Goal: Transaction & Acquisition: Purchase product/service

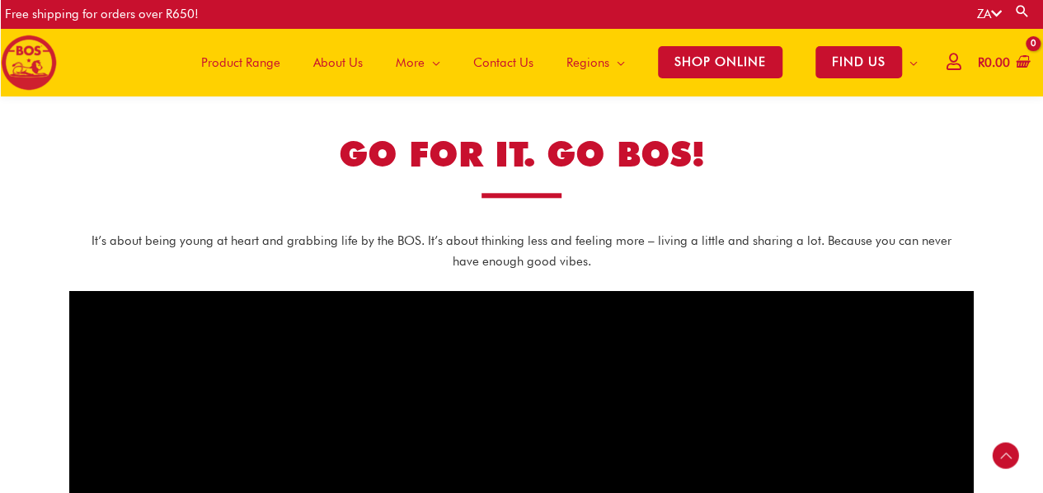
scroll to position [742, 0]
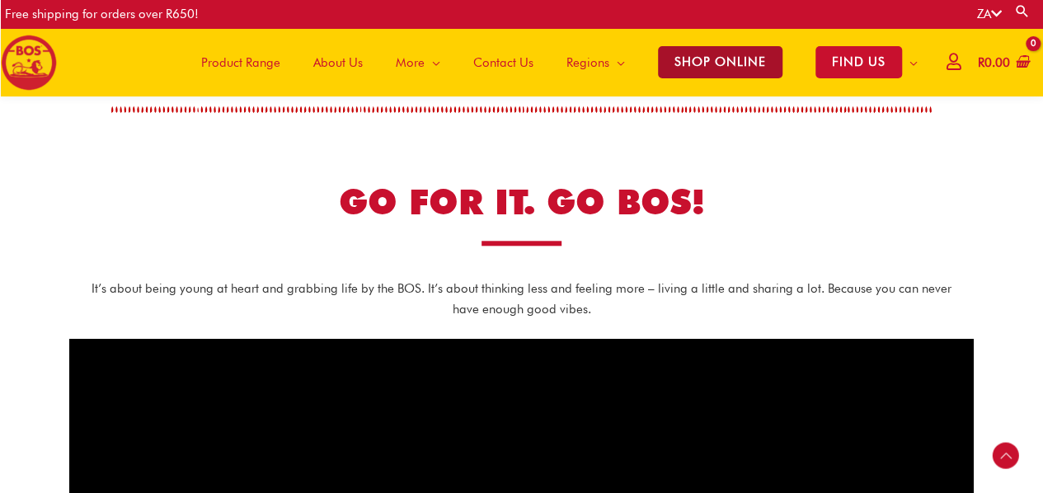
click at [703, 71] on span "SHOP ONLINE" at bounding box center [720, 62] width 124 height 32
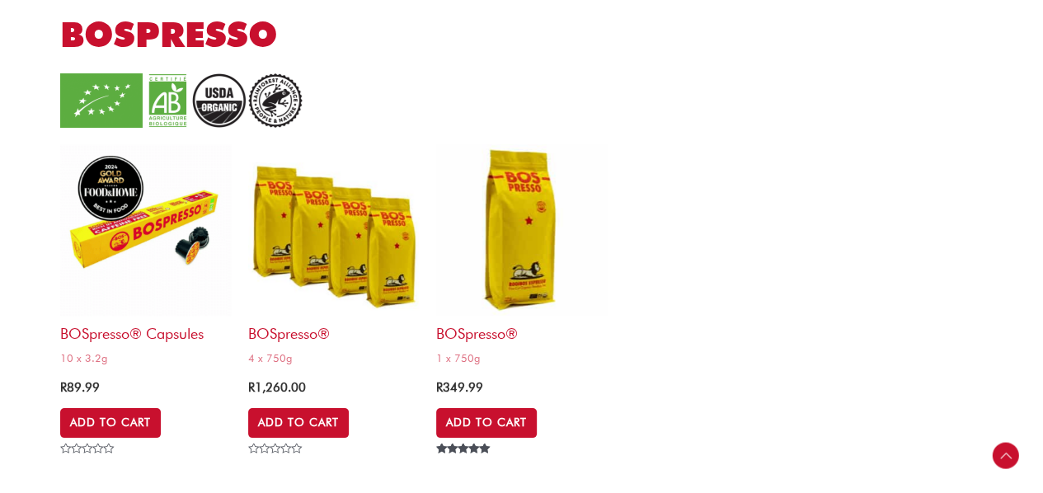
scroll to position [3038, 0]
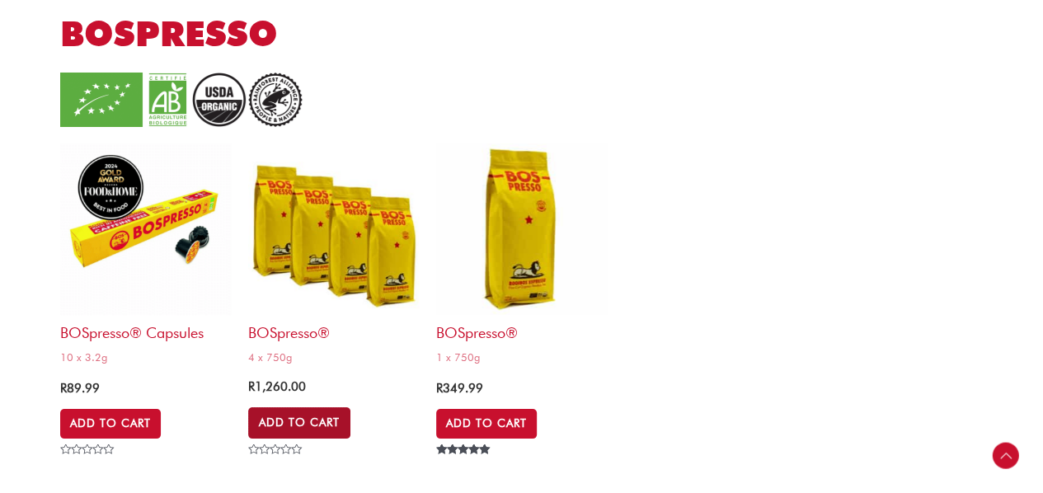
click at [268, 418] on link "Add to Cart" at bounding box center [299, 422] width 102 height 31
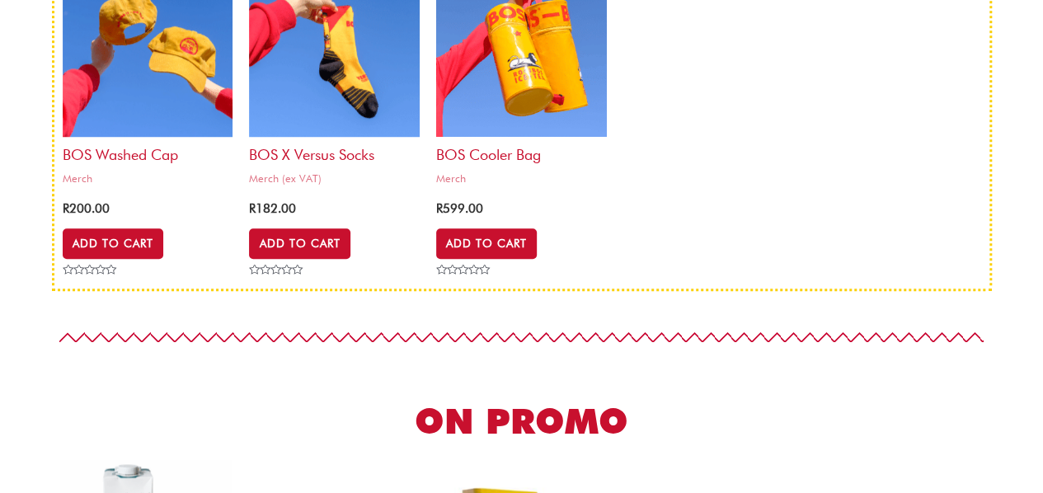
scroll to position [0, 0]
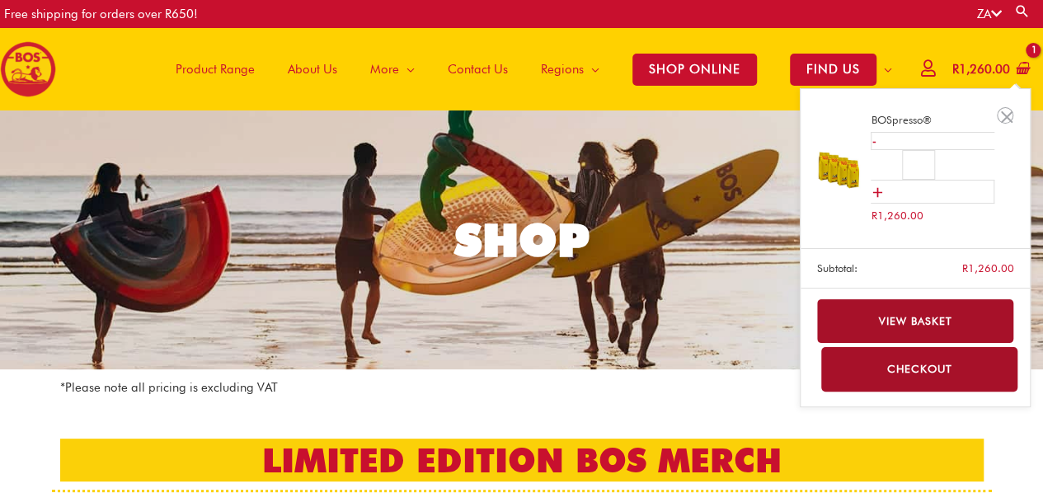
click at [915, 327] on link "View basket" at bounding box center [915, 321] width 197 height 44
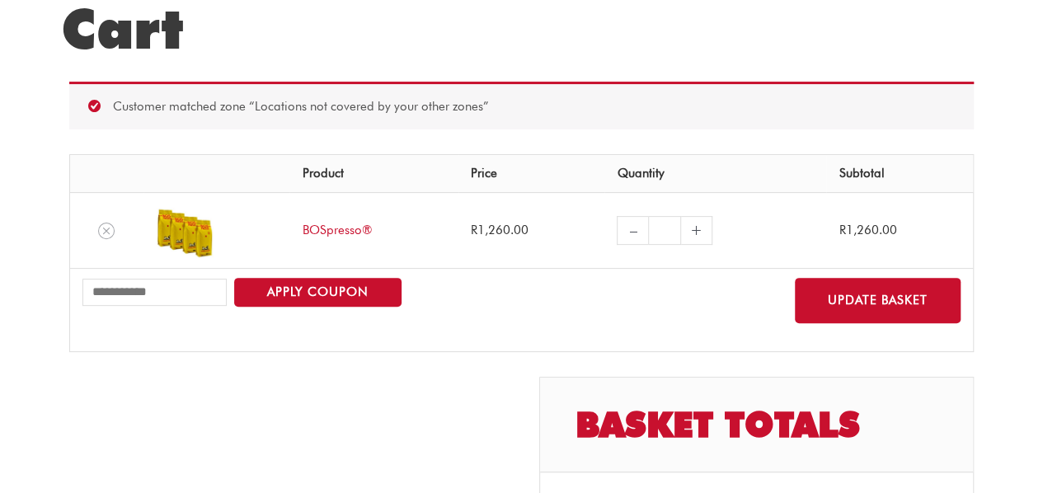
scroll to position [165, 0]
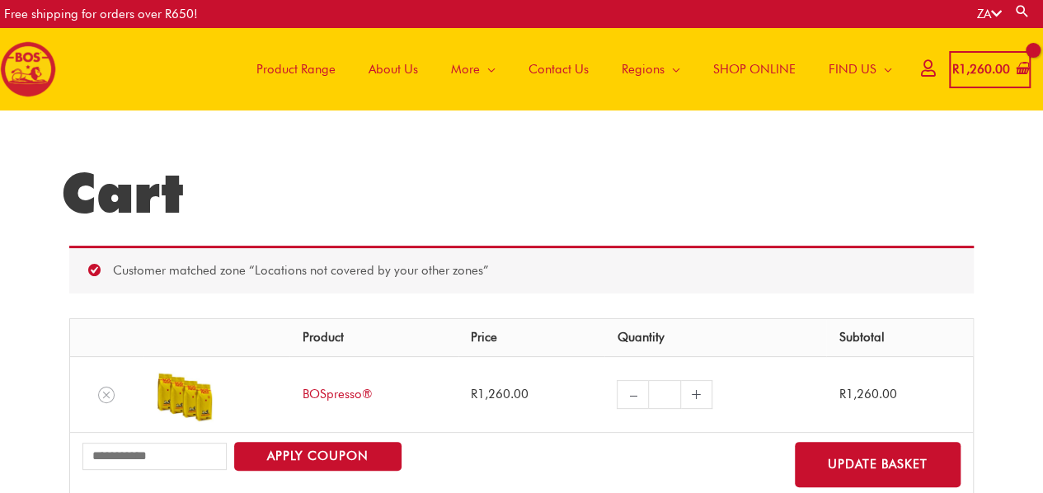
click at [921, 74] on icon at bounding box center [928, 68] width 14 height 12
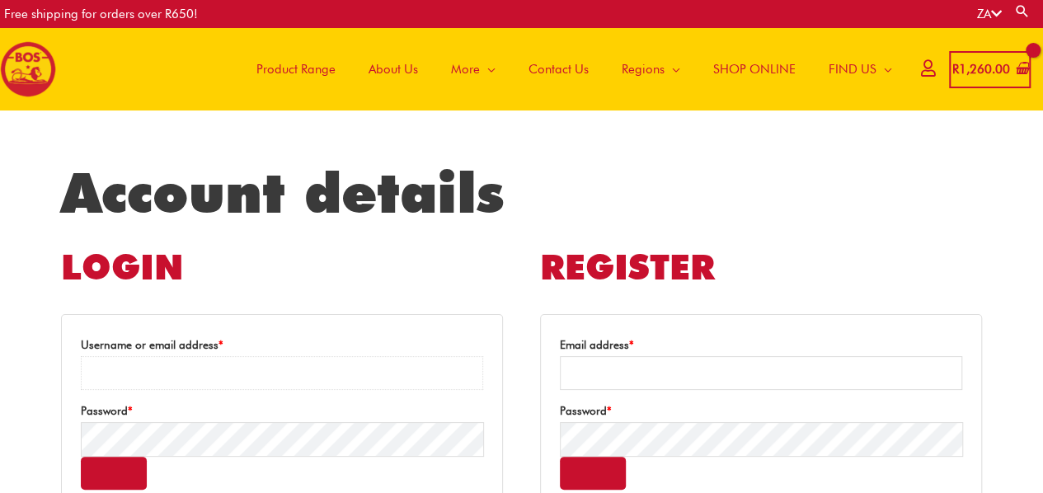
click at [297, 373] on input "Username or email address * Required" at bounding box center [282, 373] width 402 height 34
type input "**********"
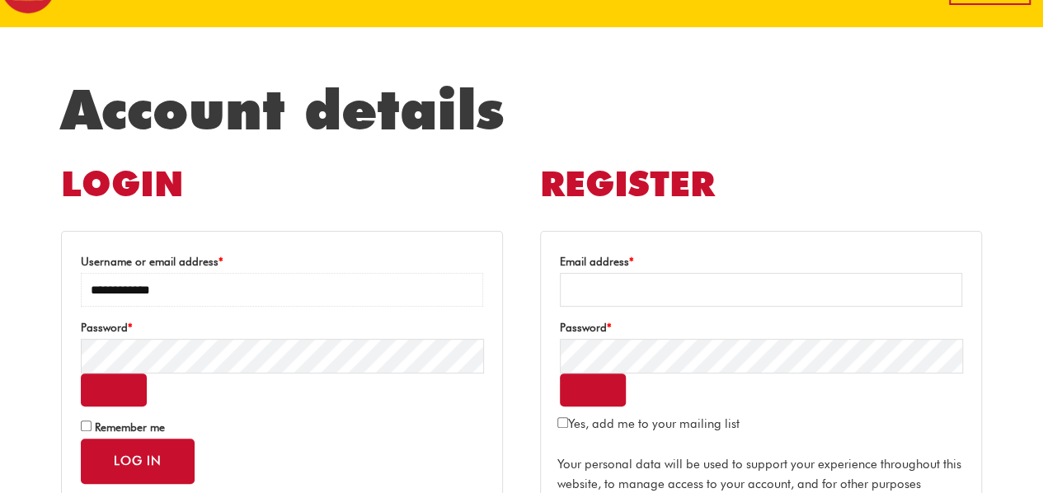
scroll to position [84, 0]
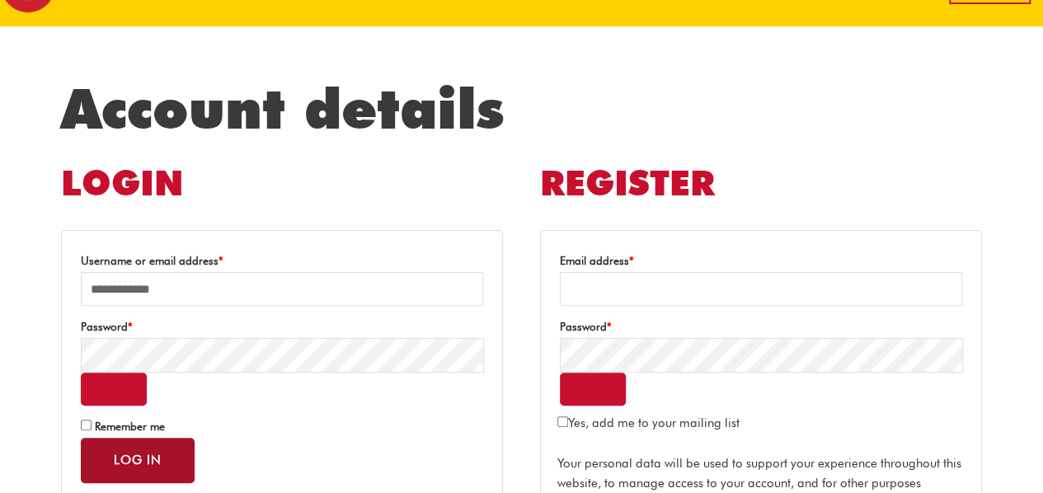
click at [140, 472] on button "Log in" at bounding box center [138, 460] width 114 height 45
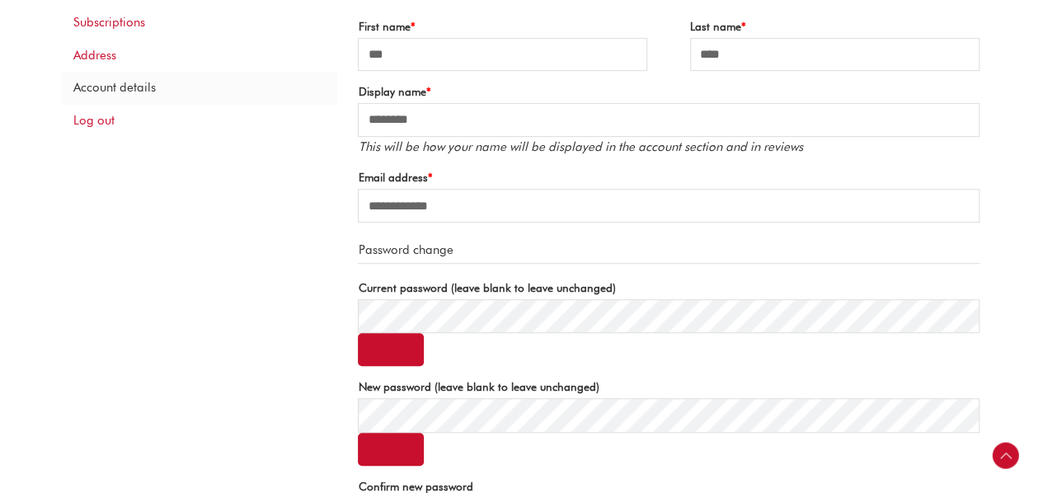
scroll to position [300, 0]
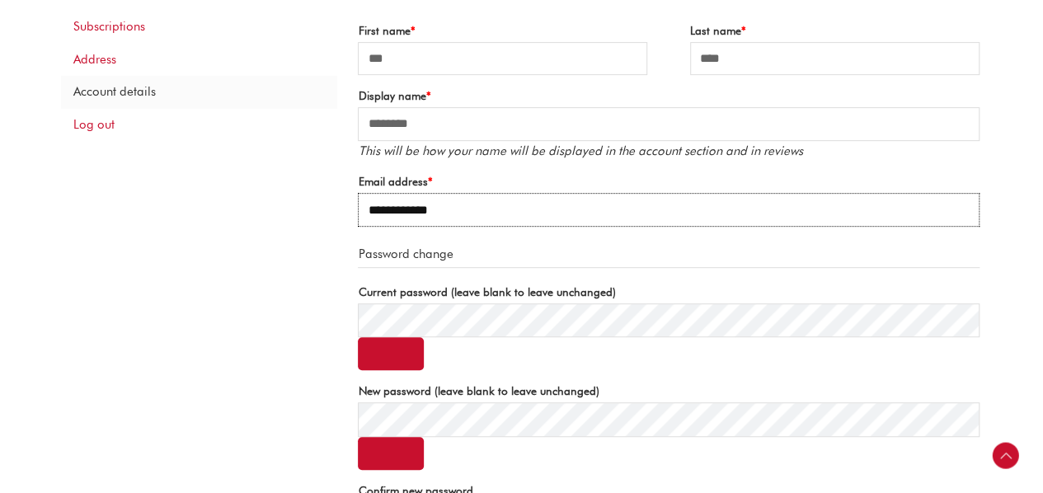
click at [480, 206] on input "**********" at bounding box center [668, 210] width 621 height 34
type input "*"
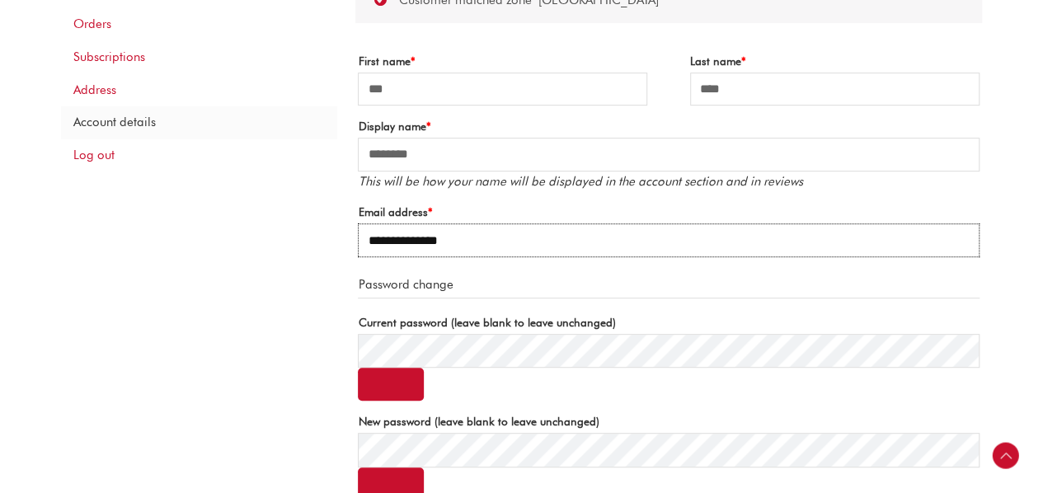
scroll to position [256, 0]
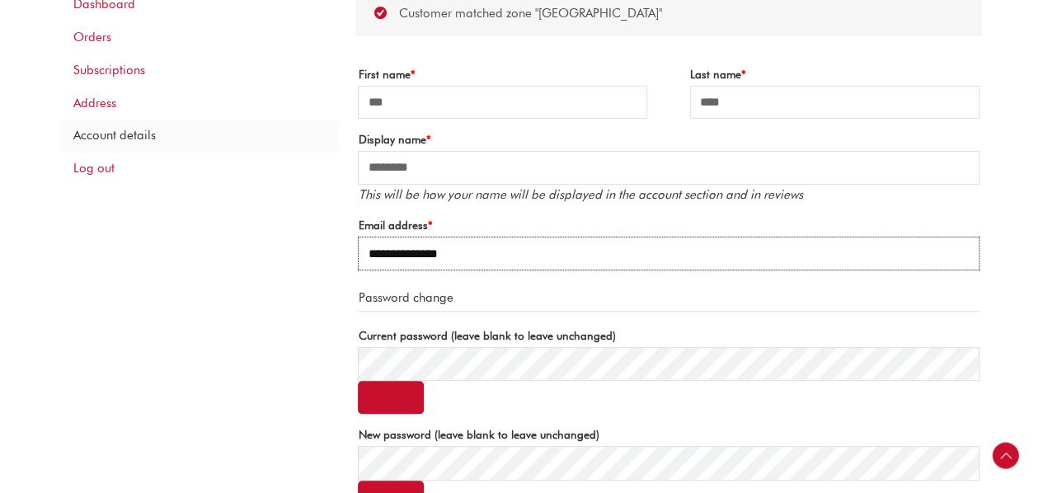
type input "**********"
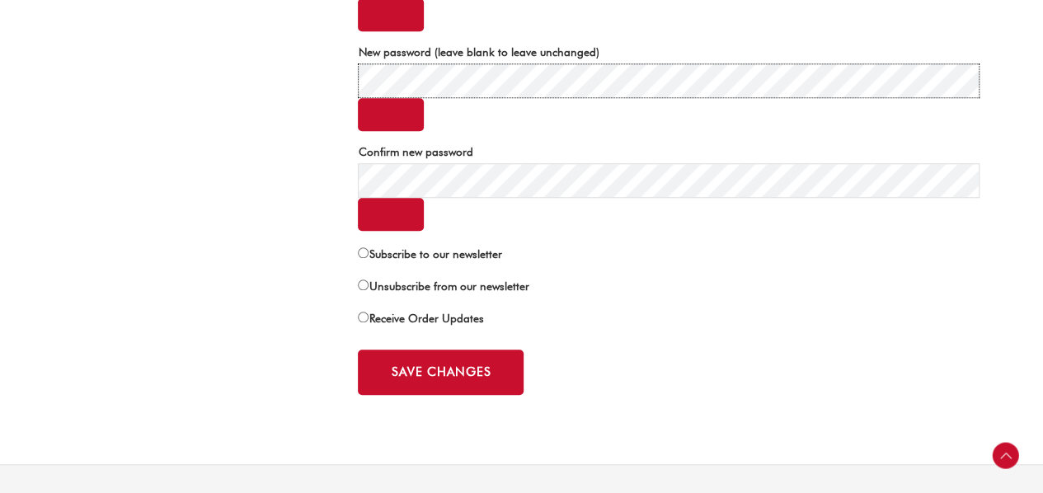
scroll to position [644, 0]
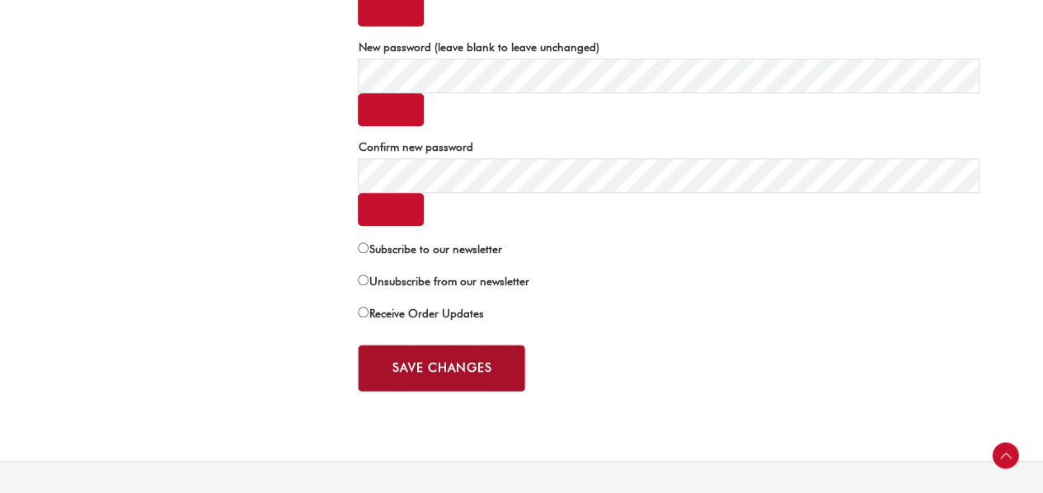
click at [430, 370] on button "Save changes" at bounding box center [441, 368] width 167 height 47
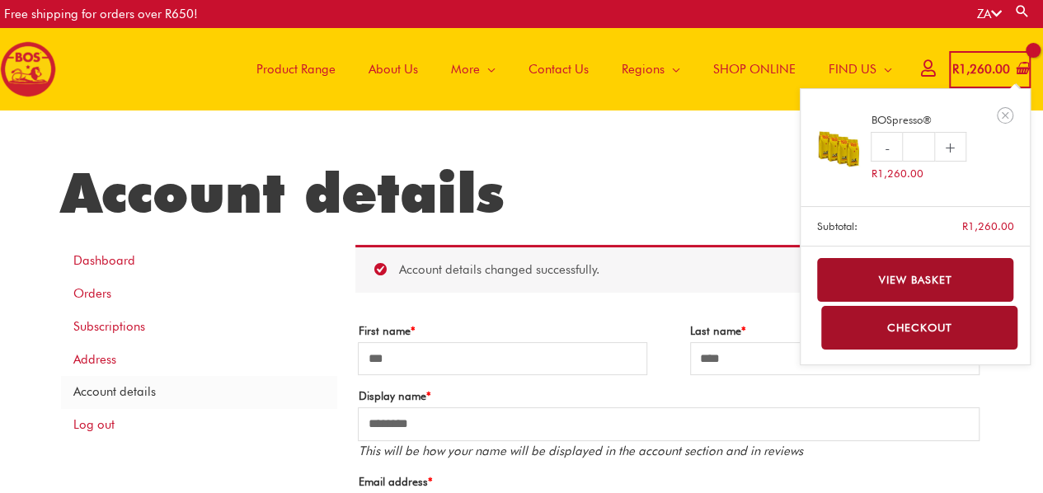
click at [931, 284] on link "View basket" at bounding box center [915, 280] width 197 height 44
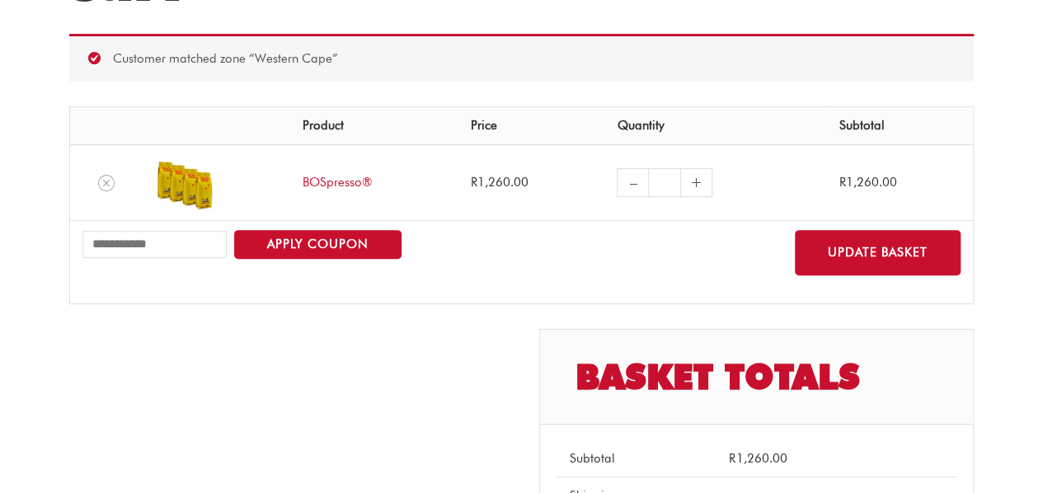
scroll to position [218, 0]
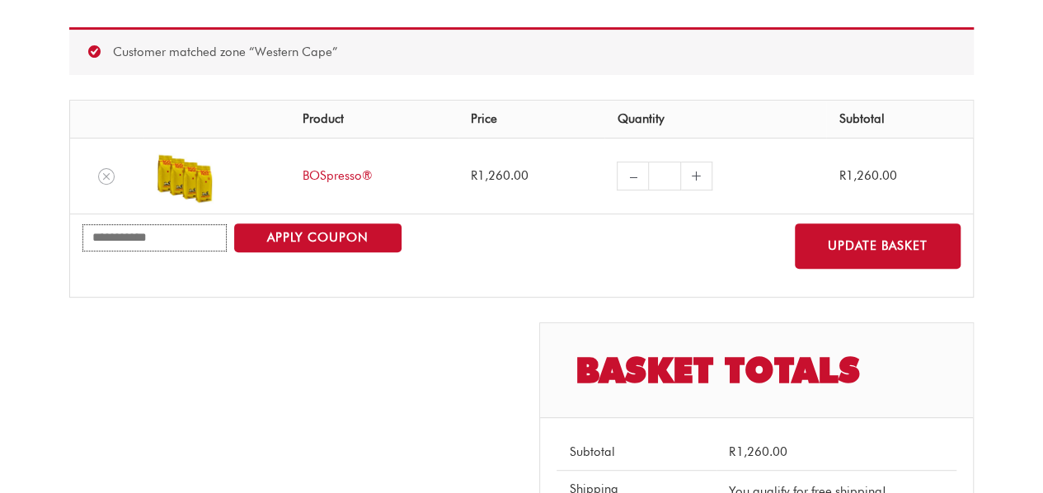
click at [115, 232] on input "Coupon:" at bounding box center [154, 237] width 144 height 27
paste input "**********"
type input "**********"
click at [267, 238] on button "Apply coupon" at bounding box center [317, 237] width 167 height 29
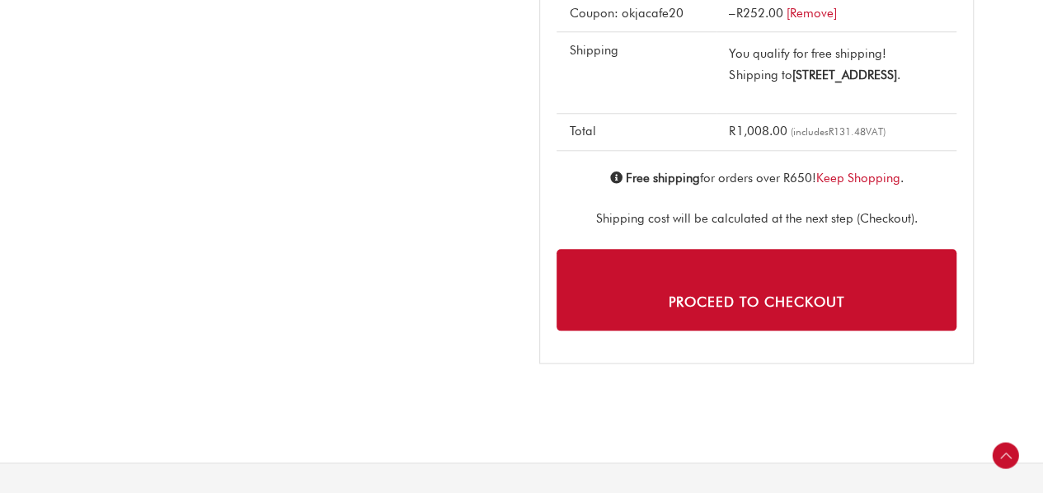
scroll to position [767, 0]
